Goal: Navigation & Orientation: Find specific page/section

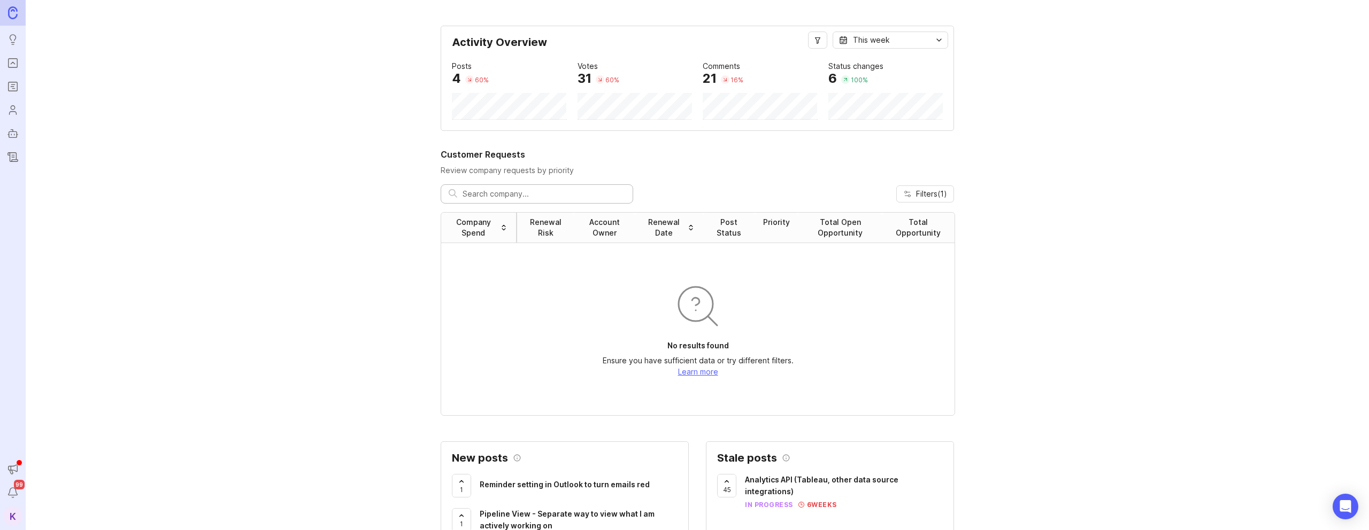
click at [16, 65] on icon "Portal" at bounding box center [13, 63] width 12 height 13
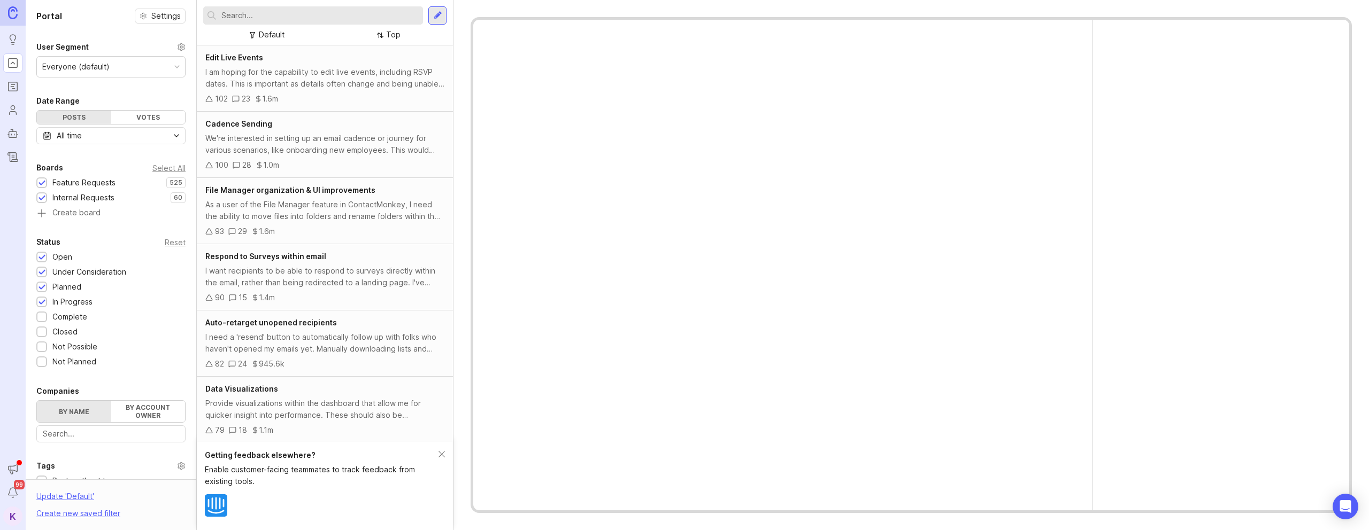
click at [13, 66] on icon "Portal" at bounding box center [13, 63] width 12 height 13
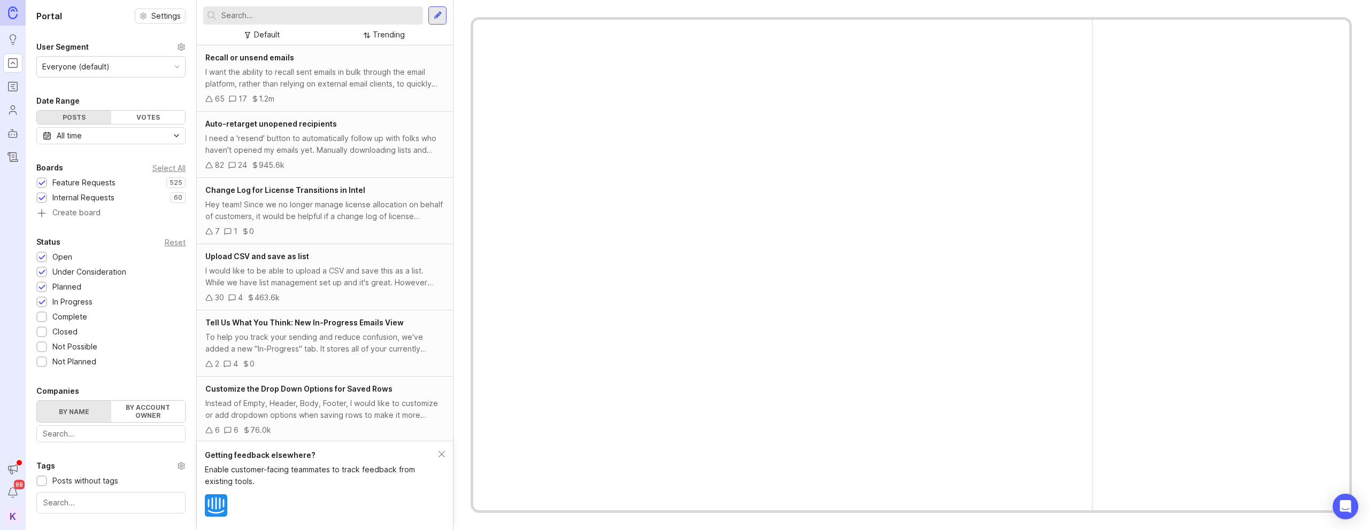
click at [14, 66] on icon "Portal" at bounding box center [13, 63] width 12 height 13
click at [10, 88] on icon "Roadmaps" at bounding box center [13, 86] width 12 height 13
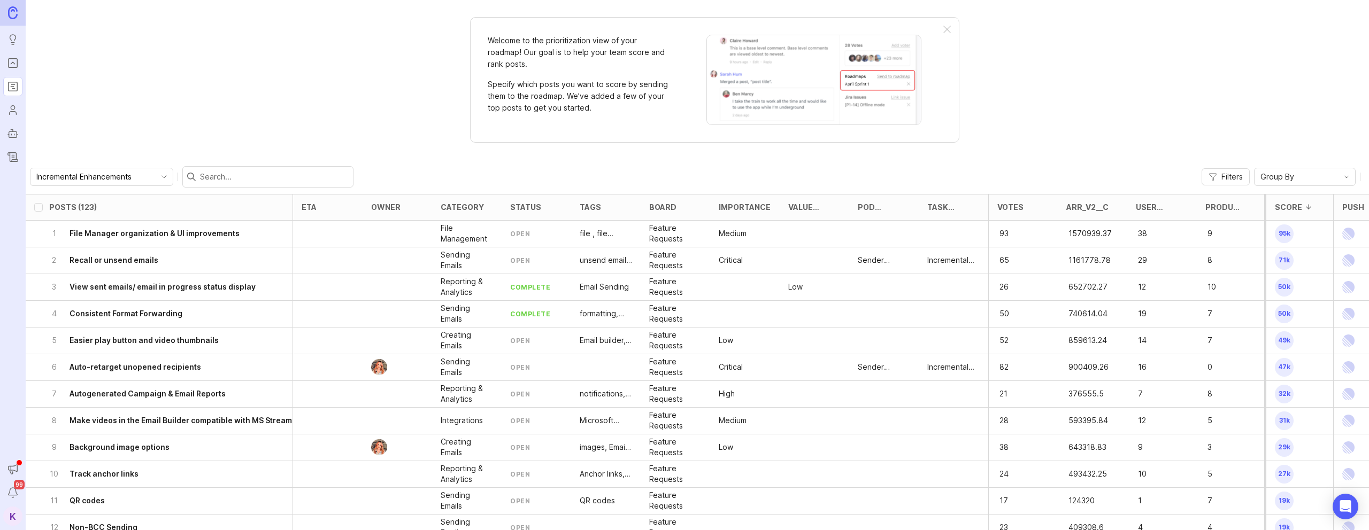
click at [946, 31] on div at bounding box center [946, 30] width 7 height 9
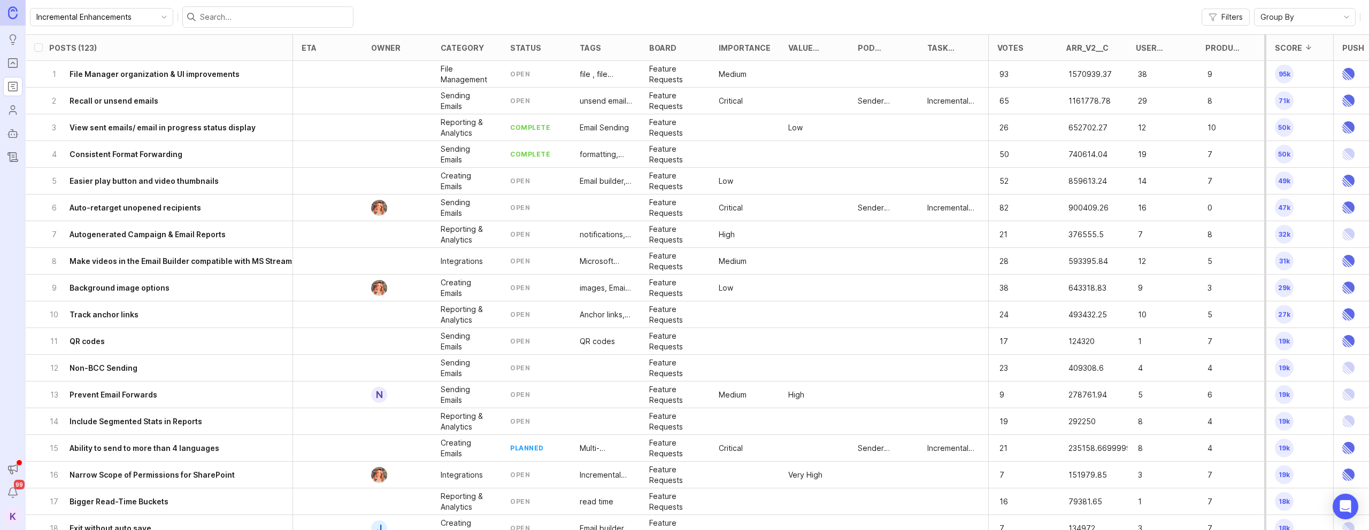
click at [1278, 14] on span "Group By" at bounding box center [1277, 17] width 34 height 12
click at [121, 20] on input "Incremental Enhancements" at bounding box center [95, 17] width 118 height 12
click at [432, 16] on div "Incremental Enhancements Filters Group By" at bounding box center [697, 17] width 1343 height 34
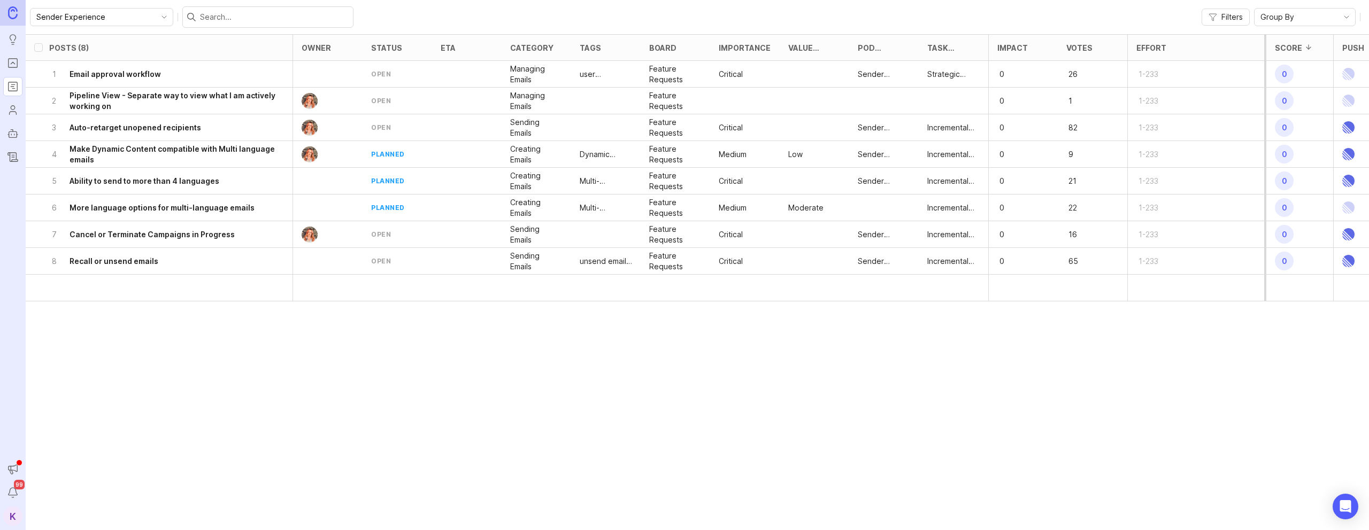
click at [176, 75] on div "1 Email approval workflow" at bounding box center [170, 74] width 243 height 26
